Goal: Task Accomplishment & Management: Manage account settings

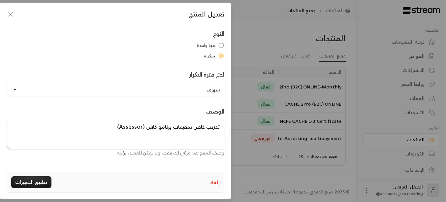
scroll to position [81, 0]
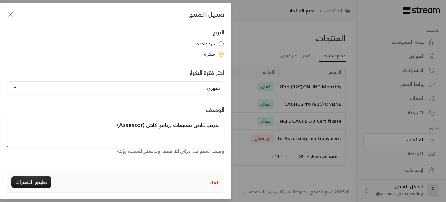
click at [176, 127] on textarea "تدريب خاص بمقيمات برنامج كاش (Assessor)" at bounding box center [116, 133] width 218 height 30
click at [173, 126] on textarea "تدريب خاص بمقيمات برنامج كاش (Assessor)" at bounding box center [116, 133] width 218 height 30
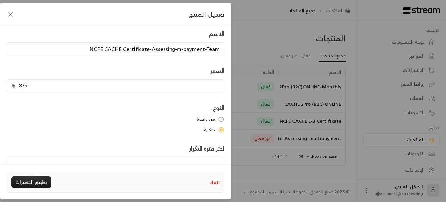
scroll to position [0, 0]
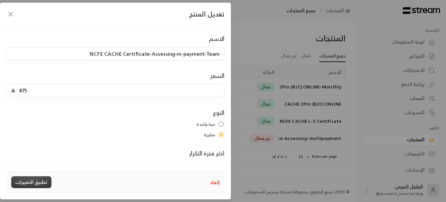
type textarea "تدريب خاص بمقيمات- اعضاء الفريق برنامج كاش (Assessor)"
click at [38, 183] on button "تطبيق التغييرات" at bounding box center [31, 182] width 40 height 12
drag, startPoint x: 84, startPoint y: 55, endPoint x: 249, endPoint y: 59, distance: 164.7
click at [249, 59] on div "تعديل المنتج الاسم NCFE CACHE Certificate-Assessing-m-payment-Team السعر 875 ال…" at bounding box center [223, 101] width 446 height 202
click at [10, 16] on icon "button" at bounding box center [11, 14] width 8 height 8
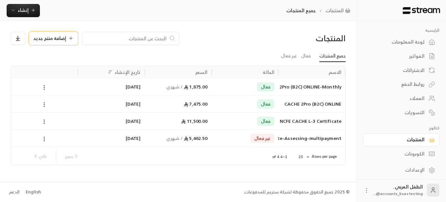
click at [65, 41] on span "إضافة منتج جديد" at bounding box center [49, 38] width 33 height 5
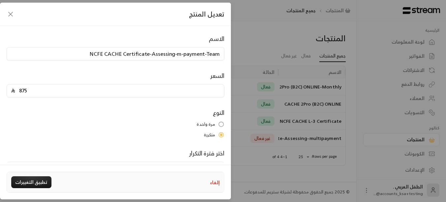
click at [11, 14] on icon "button" at bounding box center [11, 14] width 8 height 8
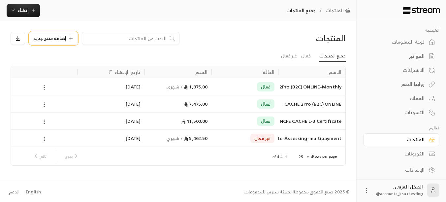
click at [70, 35] on button "إضافة منتج جديد" at bounding box center [53, 38] width 49 height 13
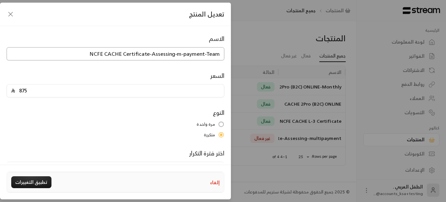
drag, startPoint x: 92, startPoint y: 53, endPoint x: 247, endPoint y: 54, distance: 155.8
click at [247, 54] on div "تعديل المنتج الاسم NCFE CACHE Certificate-Assessing-m-payment-Team السعر 875 ال…" at bounding box center [223, 101] width 446 height 202
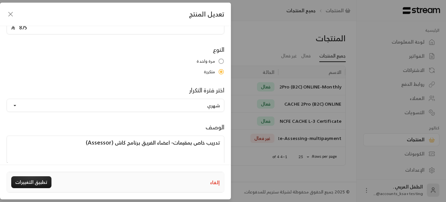
scroll to position [81, 0]
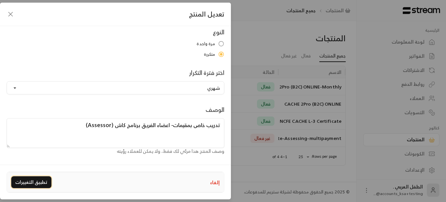
click at [24, 187] on button "تطبيق التغييرات" at bounding box center [31, 182] width 40 height 12
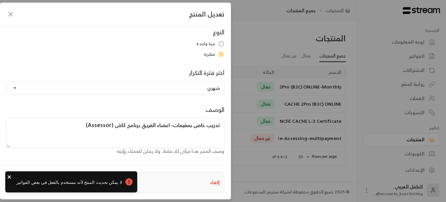
click at [9, 177] on icon "close" at bounding box center [9, 176] width 3 height 3
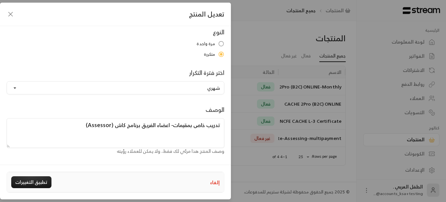
click at [9, 13] on icon "button" at bounding box center [11, 14] width 8 height 8
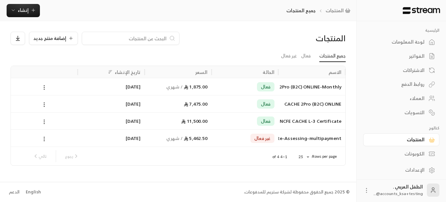
click at [248, 34] on div "إضافة منتج جديد" at bounding box center [150, 38] width 278 height 13
click at [68, 38] on icon at bounding box center [70, 38] width 5 height 5
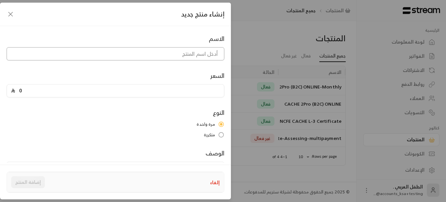
click at [87, 56] on input at bounding box center [116, 53] width 218 height 13
paste input "NCFE CACHE Certificate-Assessing-m-payment-Team"
type input "NCFE CACHE Certificate-Assessing-m-payment-Team"
click at [118, 91] on input "0" at bounding box center [117, 90] width 205 height 13
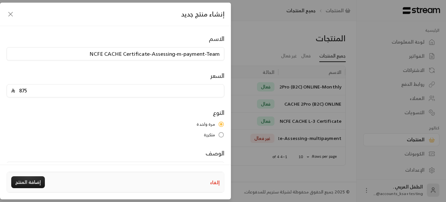
type input "875"
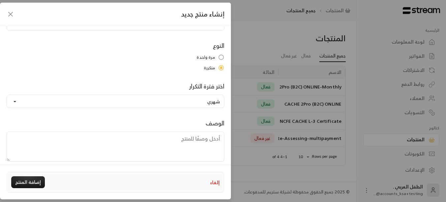
scroll to position [81, 0]
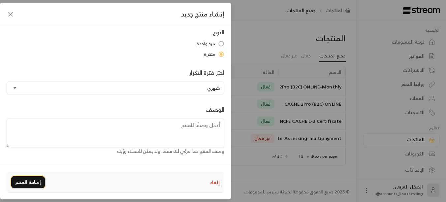
click at [30, 183] on button "إضافة المنتج" at bounding box center [28, 182] width 34 height 12
type input "0"
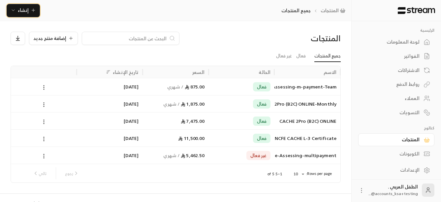
click at [32, 9] on icon "button" at bounding box center [33, 10] width 5 height 5
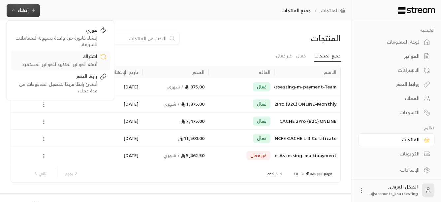
click at [83, 62] on div "أتمتة الفواتير المتكررة للفواتير المستمرة." at bounding box center [55, 64] width 83 height 7
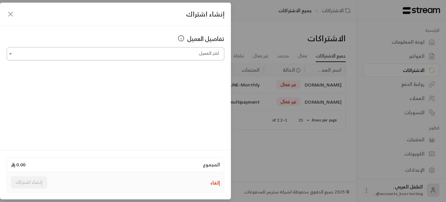
click at [184, 56] on input "اختر العميل" at bounding box center [116, 54] width 218 height 12
click at [176, 85] on span "+966500411919" at bounding box center [154, 89] width 43 height 8
type input "**********"
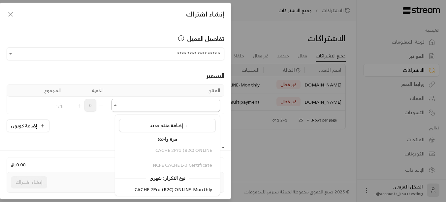
click at [147, 108] on input "اختر العميل" at bounding box center [166, 106] width 109 height 12
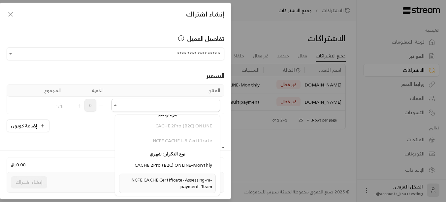
click at [162, 178] on span "NCFE CACHE Certificate-Assessing-m-payment-Team" at bounding box center [171, 183] width 81 height 15
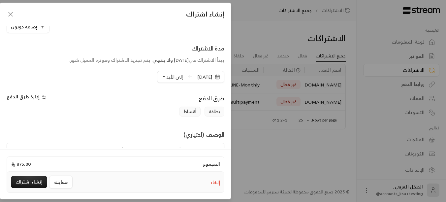
scroll to position [132, 0]
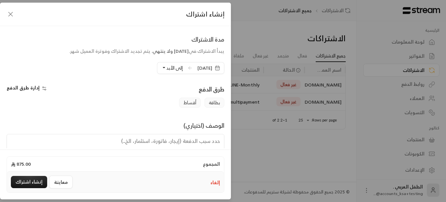
click at [161, 66] on button "إلى الأبد" at bounding box center [171, 67] width 21 height 11
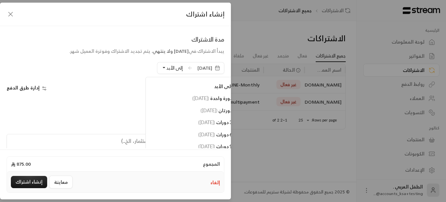
click at [216, 68] on icon "button" at bounding box center [217, 68] width 4 height 0
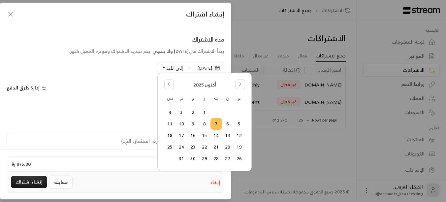
click at [132, 87] on div "طرق الدفع" at bounding box center [171, 90] width 112 height 13
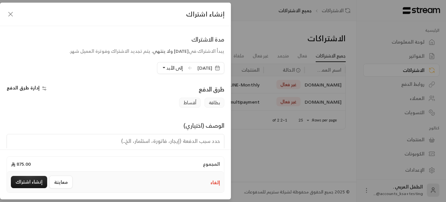
click at [161, 68] on button "إلى الأبد" at bounding box center [171, 67] width 21 height 11
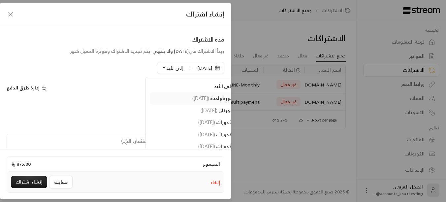
scroll to position [164, 0]
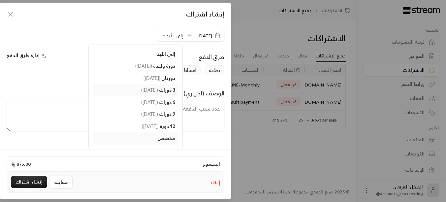
click at [141, 90] on span "( 7/01/2026 )" at bounding box center [149, 90] width 17 height 6
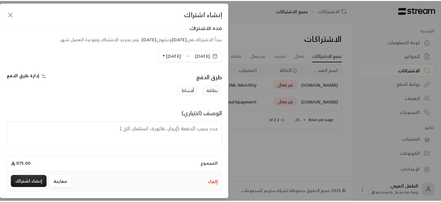
scroll to position [155, 0]
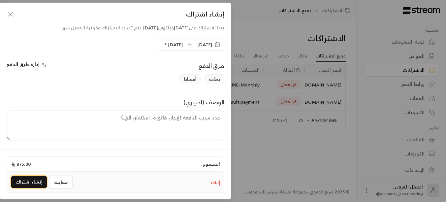
click at [28, 183] on button "إنشاء اشتراك" at bounding box center [29, 182] width 36 height 12
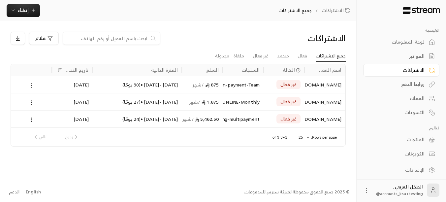
click at [31, 86] on icon at bounding box center [31, 85] width 6 height 6
click at [40, 101] on link "عرض" at bounding box center [38, 103] width 17 height 12
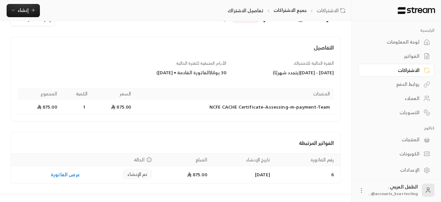
scroll to position [34, 0]
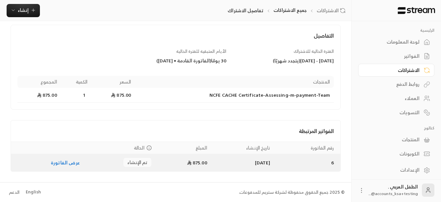
click at [51, 164] on link "عرض الفاتورة" at bounding box center [65, 162] width 29 height 8
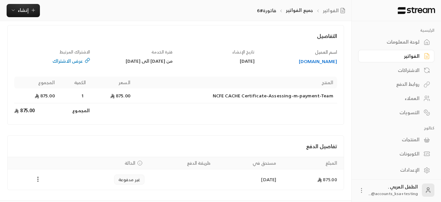
scroll to position [52, 0]
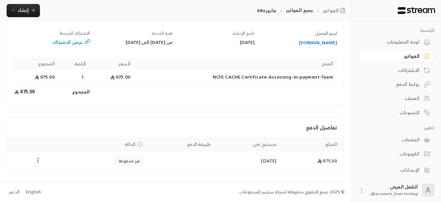
click at [333, 42] on div "Dr.MK" at bounding box center [299, 42] width 76 height 7
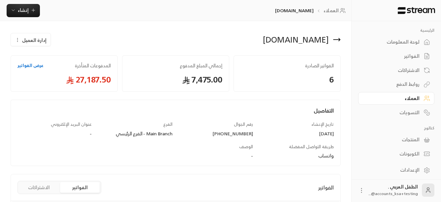
click at [337, 42] on icon at bounding box center [337, 40] width 8 height 8
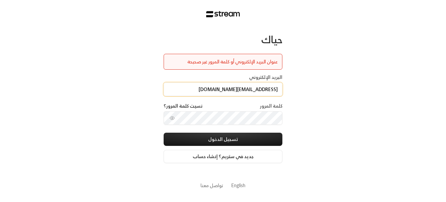
click at [245, 91] on input "[EMAIL_ADDRESS][DOMAIN_NAME]" at bounding box center [223, 89] width 119 height 14
drag, startPoint x: 176, startPoint y: 89, endPoint x: 346, endPoint y: 96, distance: 170.7
click at [346, 96] on div "حياك عنوان البريد الإلكتروني أو كلمة المرور غير صحيحة البريد الإلكتروني [EMAIL_…" at bounding box center [223, 101] width 446 height 202
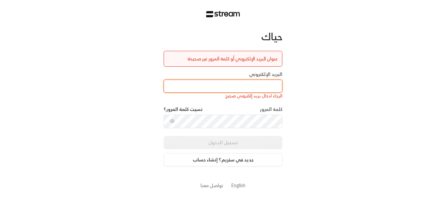
scroll to position [0, 0]
click at [261, 89] on input "البريد الإلكتروني" at bounding box center [223, 87] width 119 height 14
click at [335, 103] on div "حياك عنوان البريد الإلكتروني أو كلمة المرور غير صحيحة البريد الإلكتروني الرجاء …" at bounding box center [223, 101] width 446 height 202
click at [244, 84] on input "البريد الإلكتروني" at bounding box center [223, 87] width 119 height 14
drag, startPoint x: 234, startPoint y: 84, endPoint x: 211, endPoint y: 86, distance: 23.8
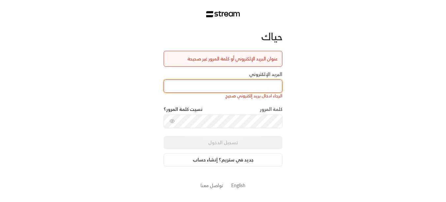
click at [211, 86] on input "البريد الإلكتروني" at bounding box center [223, 87] width 119 height 14
type input "ش"
type input "a"
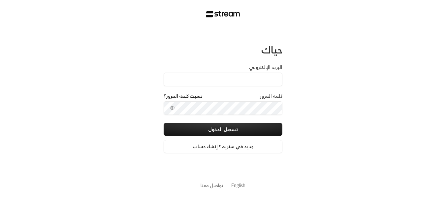
click at [260, 81] on input "البريد الإلكتروني" at bounding box center [223, 80] width 119 height 14
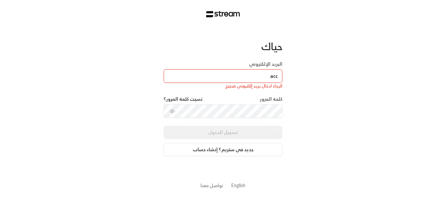
type input "acc"
click at [313, 83] on div "حياك البريد الإلكتروني acc الرجاء ادخال بريد إلكتروني صحيح كلمة المرور نسيت كلم…" at bounding box center [223, 101] width 446 height 202
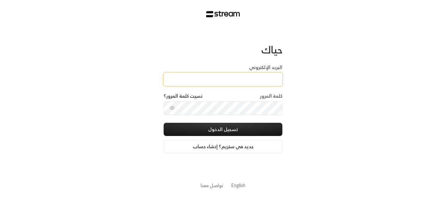
click at [213, 81] on input "البريد الإلكتروني" at bounding box center [223, 80] width 119 height 14
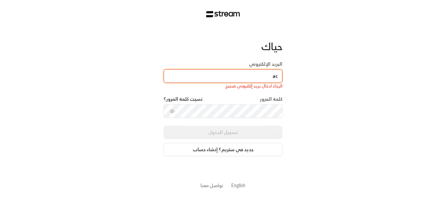
type input "acc"
click at [223, 79] on input "acc" at bounding box center [223, 76] width 119 height 14
drag, startPoint x: 223, startPoint y: 79, endPoint x: 291, endPoint y: 76, distance: 68.0
click at [291, 76] on div "حياك البريد الإلكتروني acc الرجاء ادخال بريد إلكتروني صحيح كلمة المرور نسيت كلم…" at bounding box center [223, 101] width 446 height 202
